Goal: Obtain resource: Download file/media

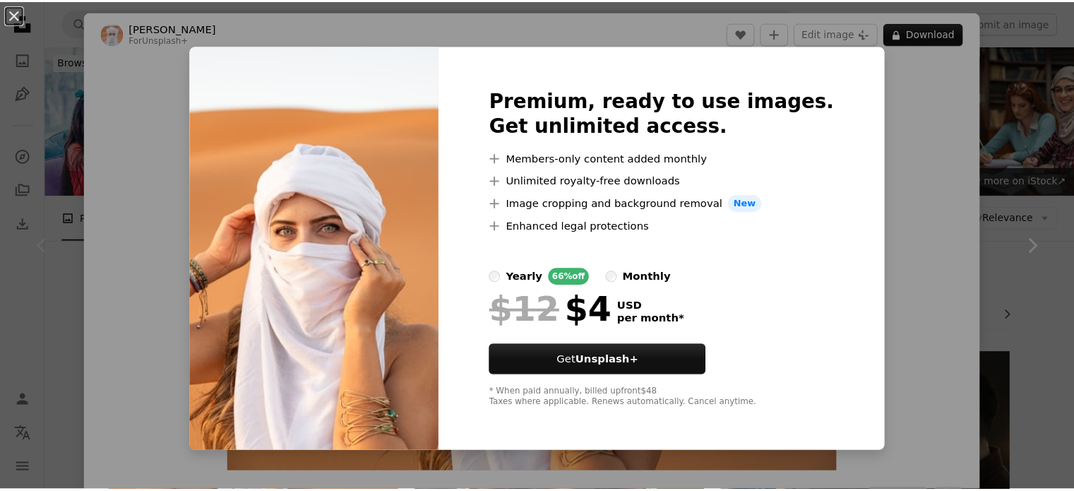
scroll to position [241, 0]
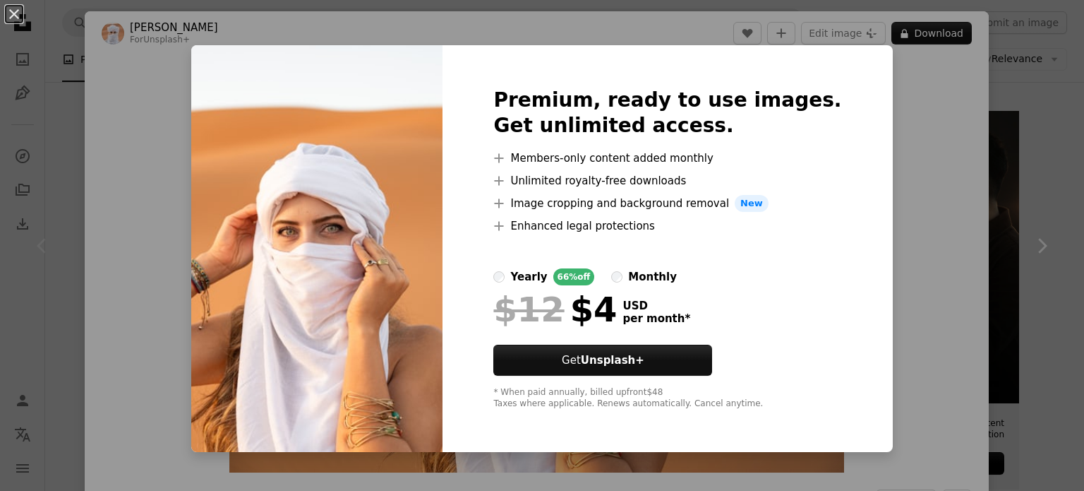
click at [898, 202] on div "An X shape Premium, ready to use images. Get unlimited access. A plus sign Memb…" at bounding box center [542, 245] width 1084 height 491
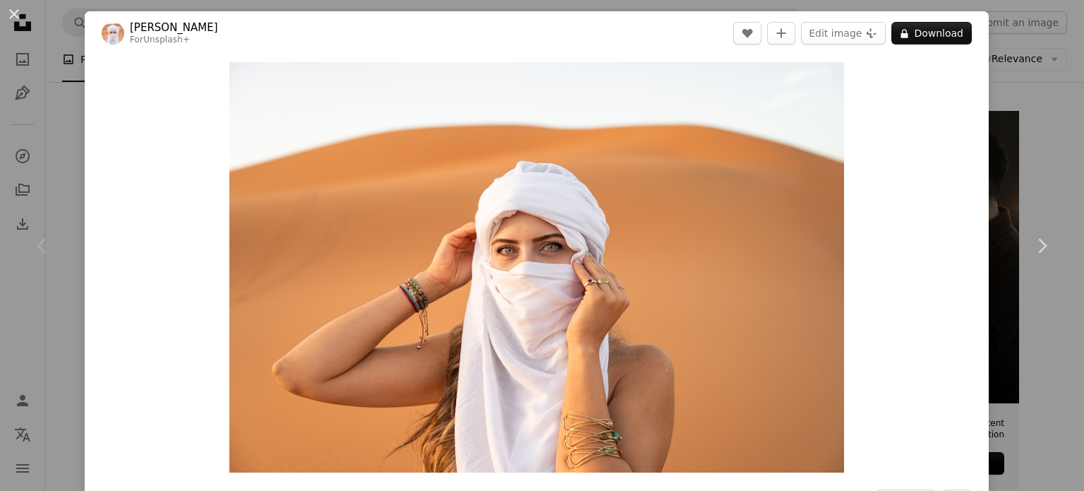
click at [1044, 133] on div "An X shape Chevron left Chevron right Ahmed For Unsplash+ A heart A plus sign E…" at bounding box center [542, 245] width 1084 height 491
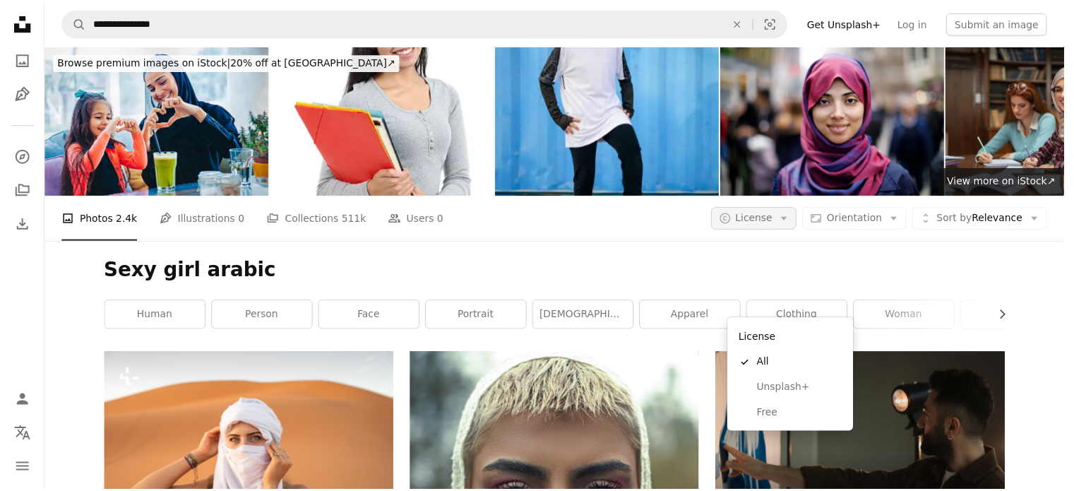
scroll to position [241, 0]
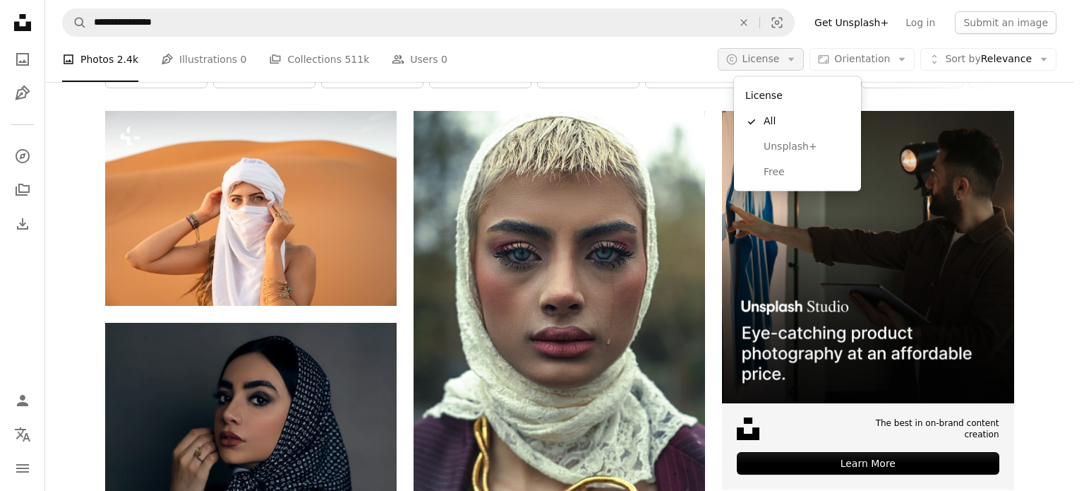
click at [777, 67] on button "A copyright icon © License Arrow down" at bounding box center [761, 59] width 87 height 23
click at [771, 160] on link "Free" at bounding box center [798, 172] width 116 height 25
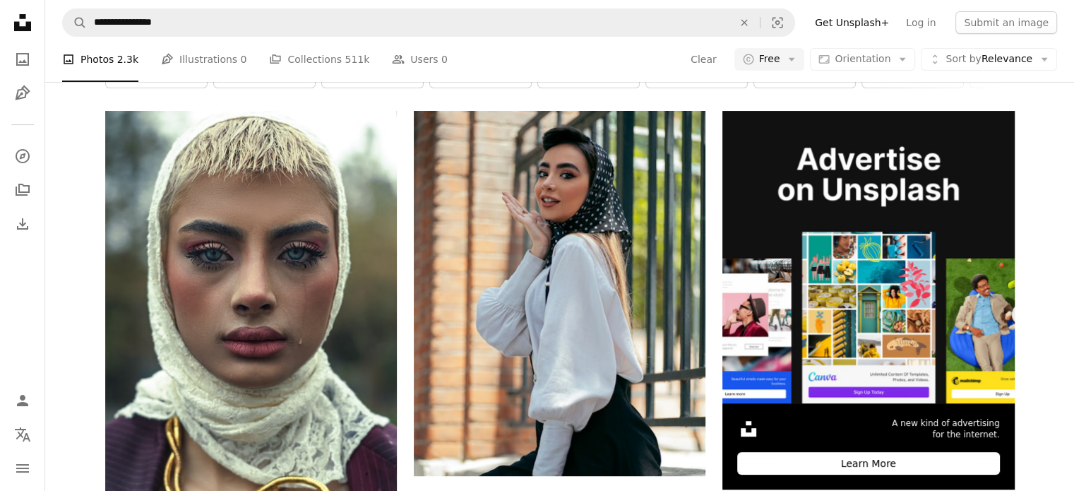
scroll to position [3473, 0]
